Goal: Book appointment/travel/reservation

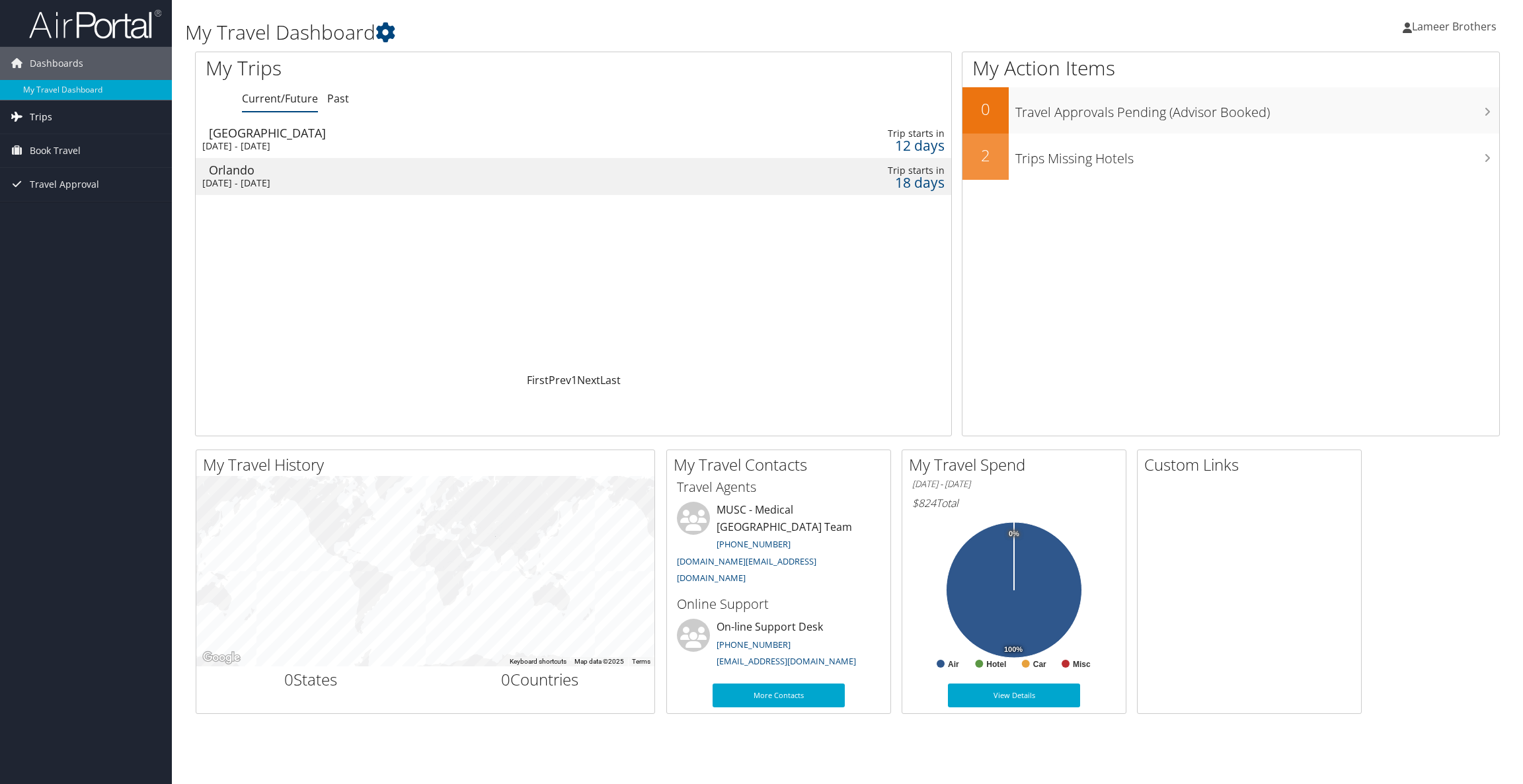
click at [112, 130] on link "Trips" at bounding box center [86, 117] width 172 height 33
click at [585, 148] on div "[DATE] - [DATE]" at bounding box center [436, 146] width 467 height 12
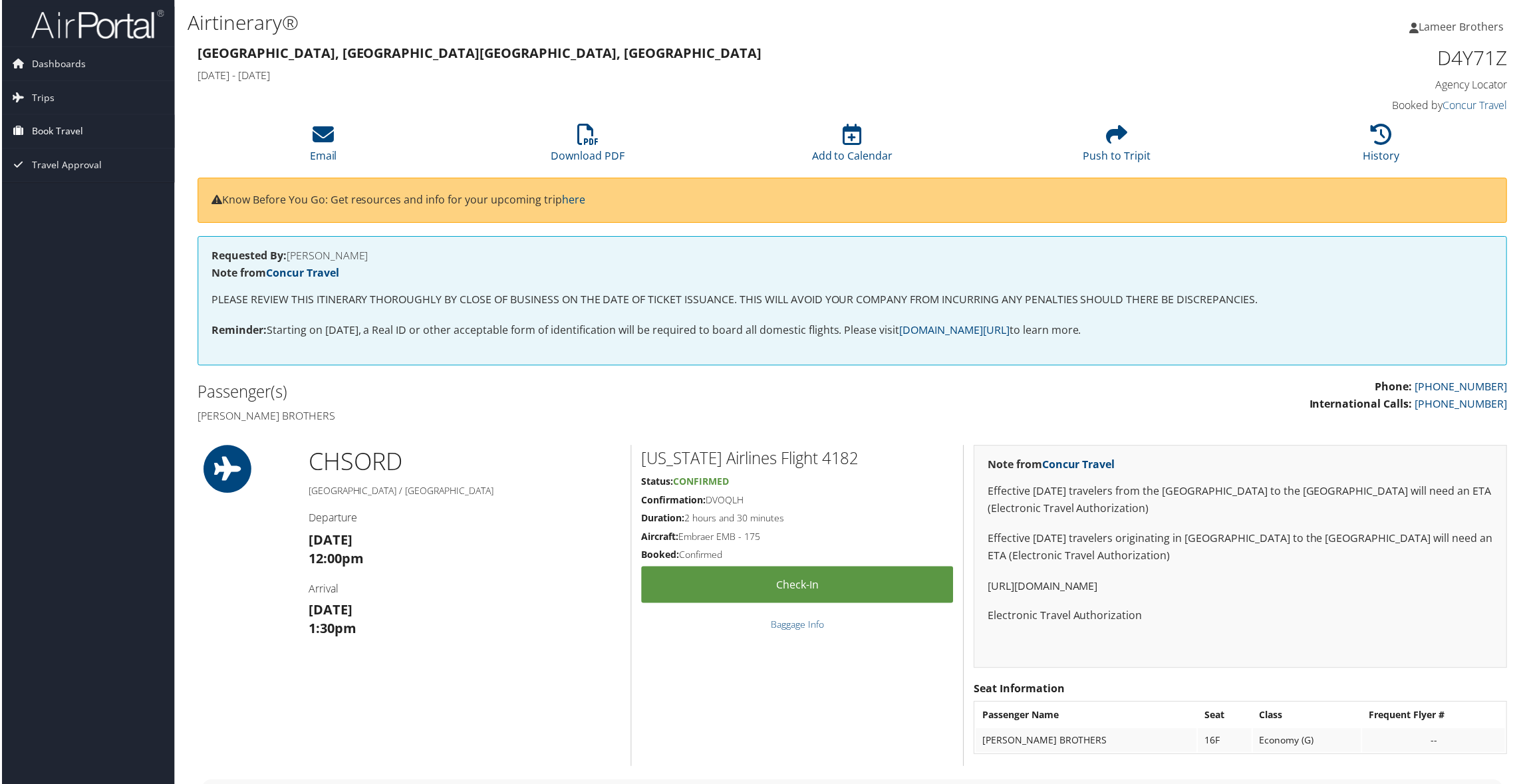
click at [60, 131] on span "Book Travel" at bounding box center [55, 132] width 51 height 34
click at [89, 193] on link "Book/Manage Online Trips" at bounding box center [86, 199] width 173 height 20
